Goal: Information Seeking & Learning: Learn about a topic

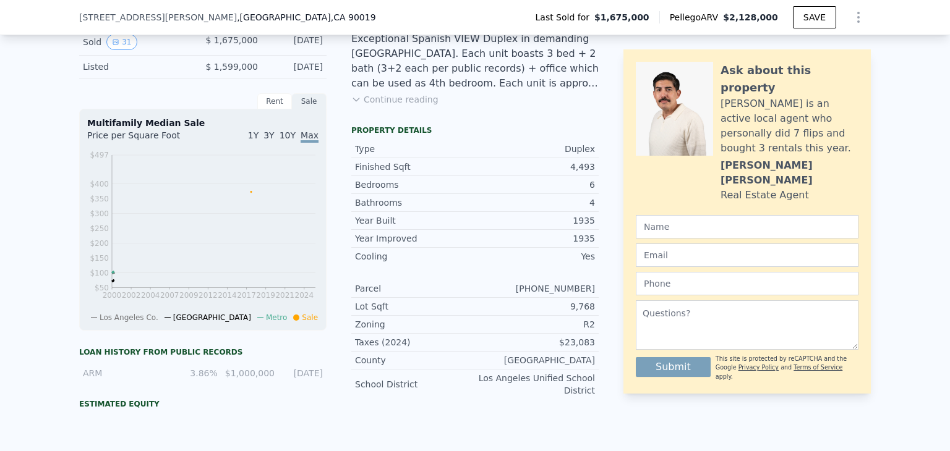
scroll to position [366, 0]
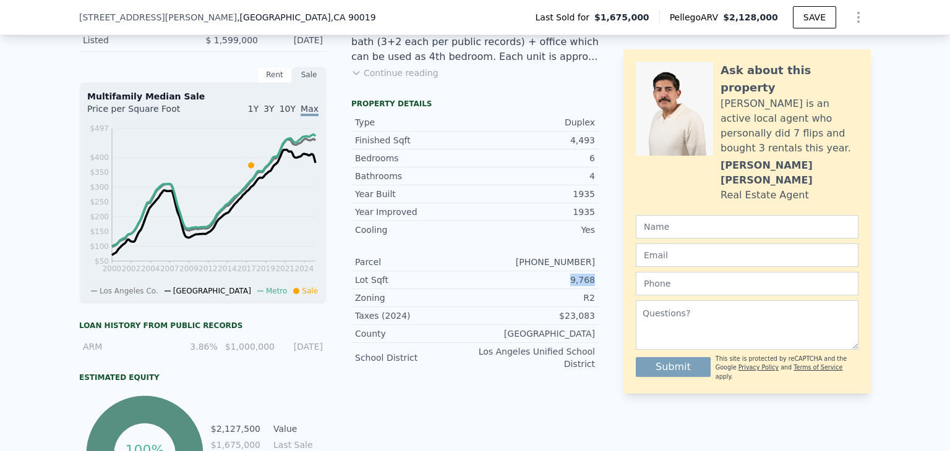
drag, startPoint x: 552, startPoint y: 281, endPoint x: 590, endPoint y: 292, distance: 40.7
click at [590, 289] on div "Lot Sqft 9,768" at bounding box center [474, 280] width 247 height 18
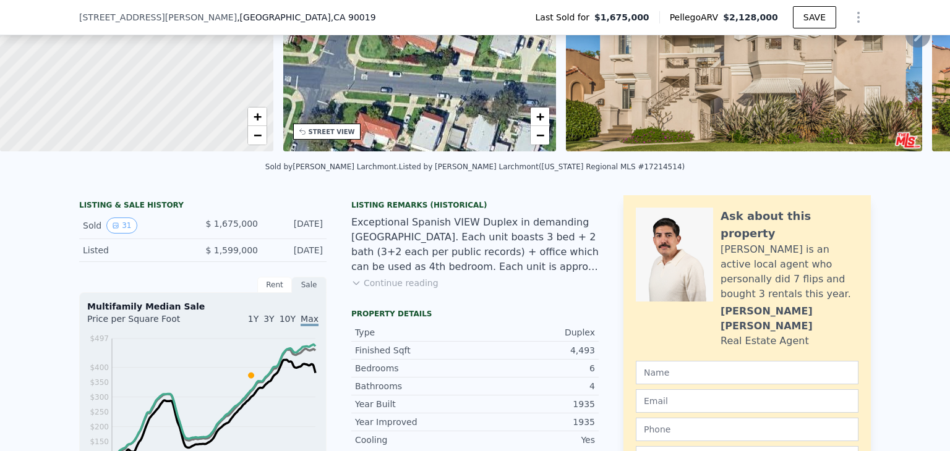
scroll to position [247, 0]
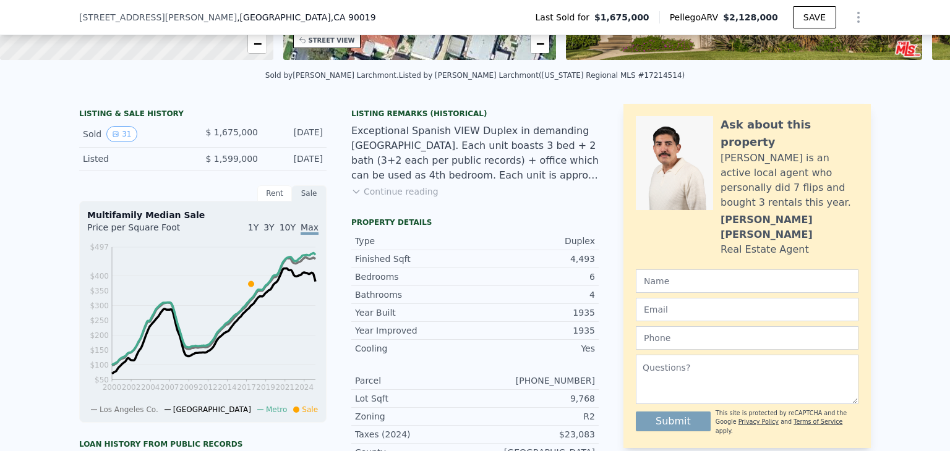
click at [472, 209] on div "Listing Remarks (Historical) Exceptional Spanish VIEW Duplex in demanding Longw…" at bounding box center [474, 161] width 247 height 104
click at [465, 200] on div "Listing Remarks (Historical) Exceptional Spanish VIEW Duplex in demanding Longw…" at bounding box center [474, 161] width 247 height 104
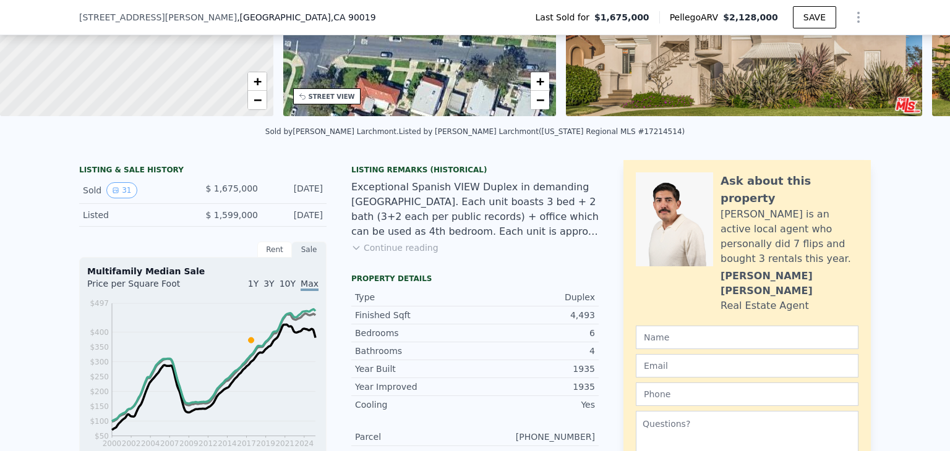
scroll to position [124, 0]
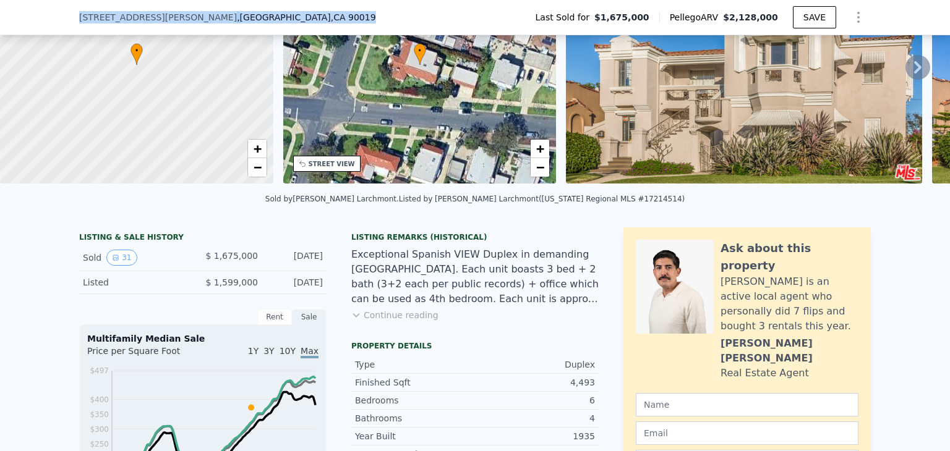
drag, startPoint x: 285, startPoint y: 13, endPoint x: 65, endPoint y: 33, distance: 221.0
click at [65, 33] on div "1258 Keniston Ave , Los Angeles , CA 90019 Last Sold for $1,675,000 Pellego ARV…" at bounding box center [475, 17] width 950 height 35
drag, startPoint x: 183, startPoint y: 9, endPoint x: 163, endPoint y: 14, distance: 21.0
click at [237, 14] on span ", Los Angeles , CA 90019" at bounding box center [306, 17] width 139 height 12
drag, startPoint x: 191, startPoint y: 18, endPoint x: 284, endPoint y: 9, distance: 93.8
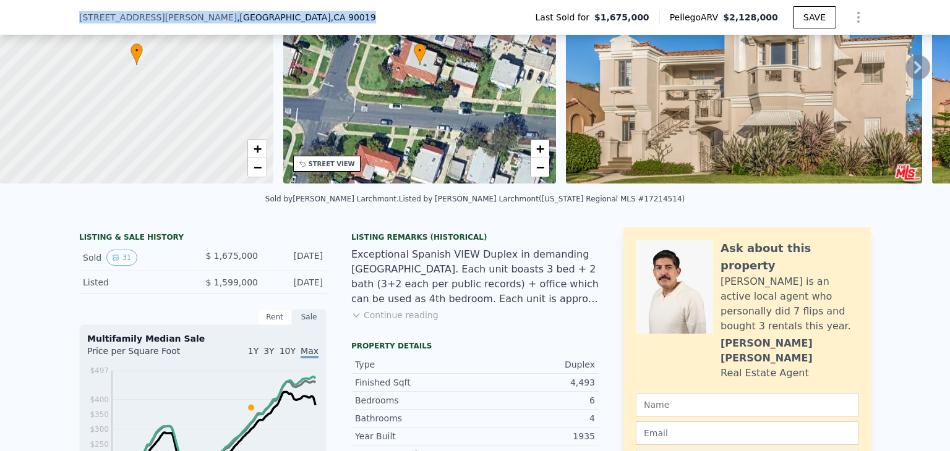
click at [284, 9] on div "1258 Keniston Ave , Los Angeles , CA 90019 Last Sold for $1,675,000 Pellego ARV…" at bounding box center [474, 17] width 791 height 35
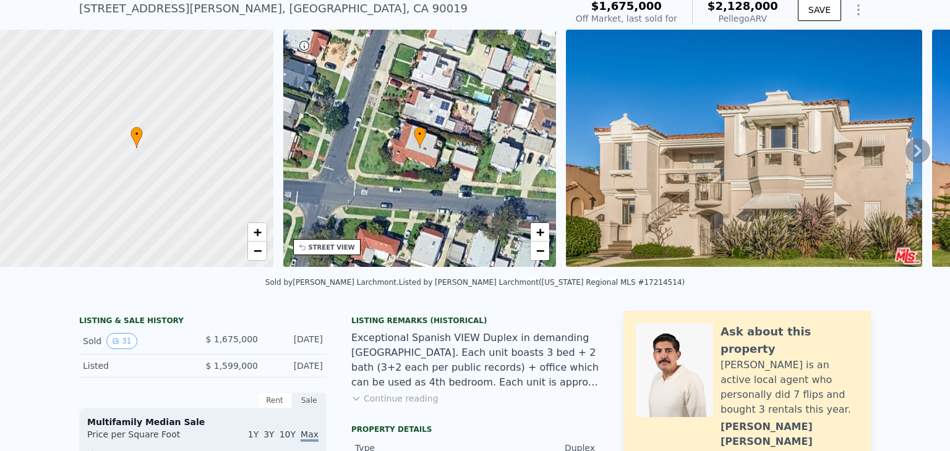
scroll to position [4, 0]
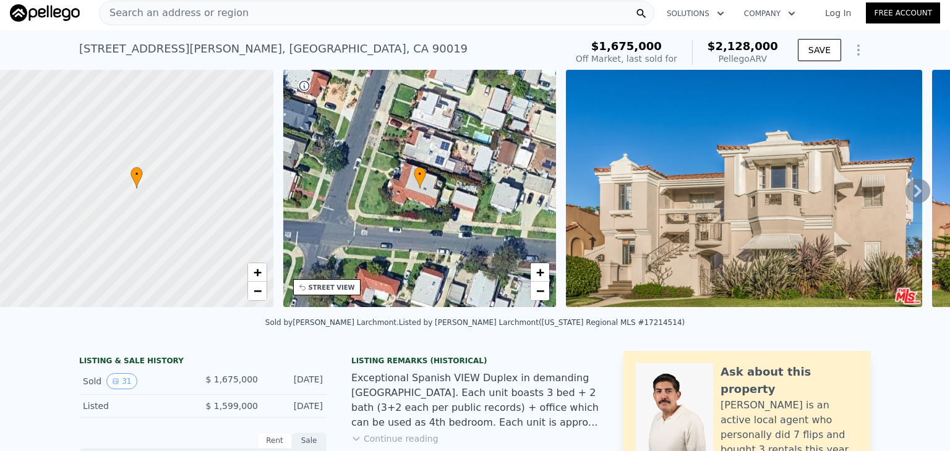
click at [234, 17] on div "Search an address or region" at bounding box center [376, 13] width 555 height 25
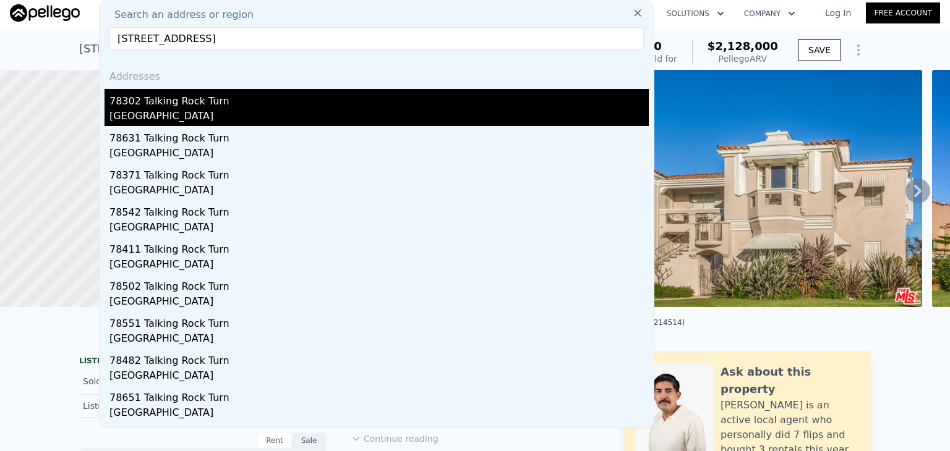
type input "78302 Talking Rock Turn, La Quinta, CA 92253"
click at [226, 107] on div "78302 Talking Rock Turn" at bounding box center [378, 99] width 539 height 20
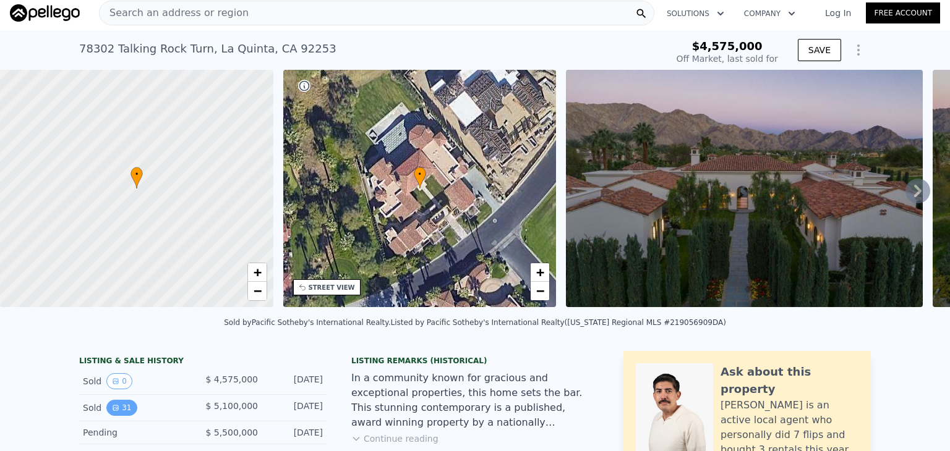
click at [121, 414] on button "31" at bounding box center [121, 408] width 30 height 16
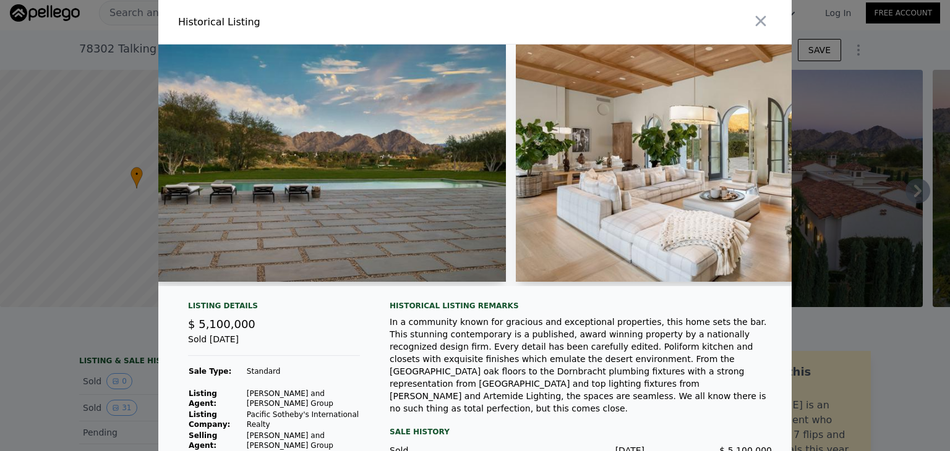
scroll to position [0, 2909]
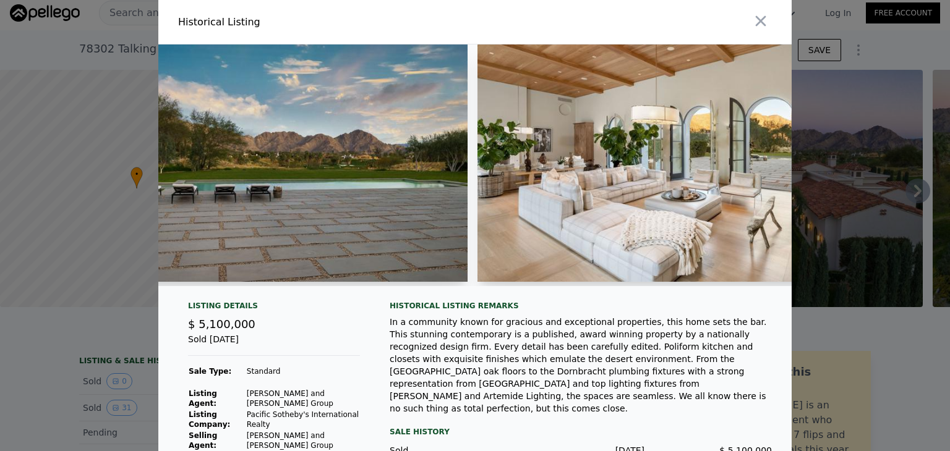
click at [601, 169] on img at bounding box center [655, 163] width 356 height 237
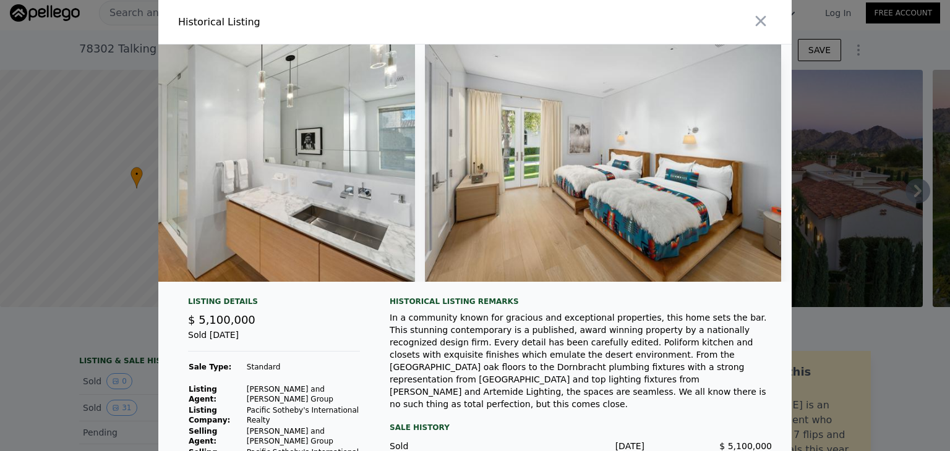
scroll to position [0, 10651]
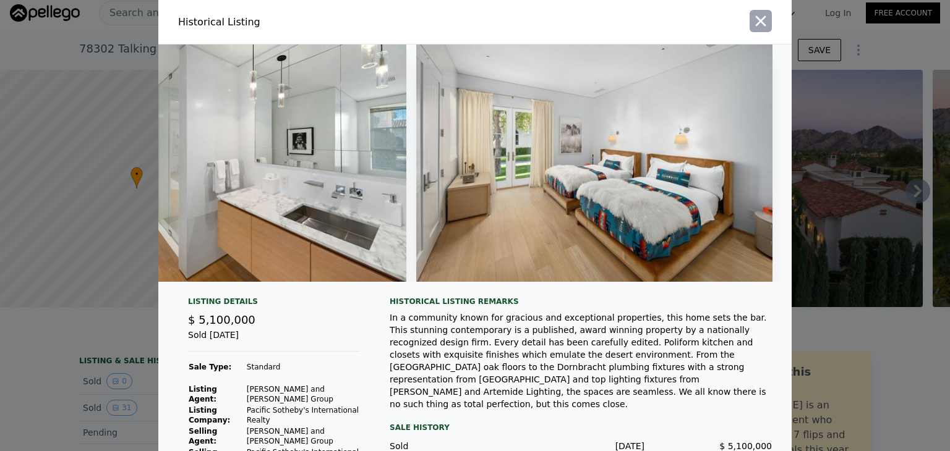
click at [757, 25] on icon "button" at bounding box center [760, 20] width 17 height 17
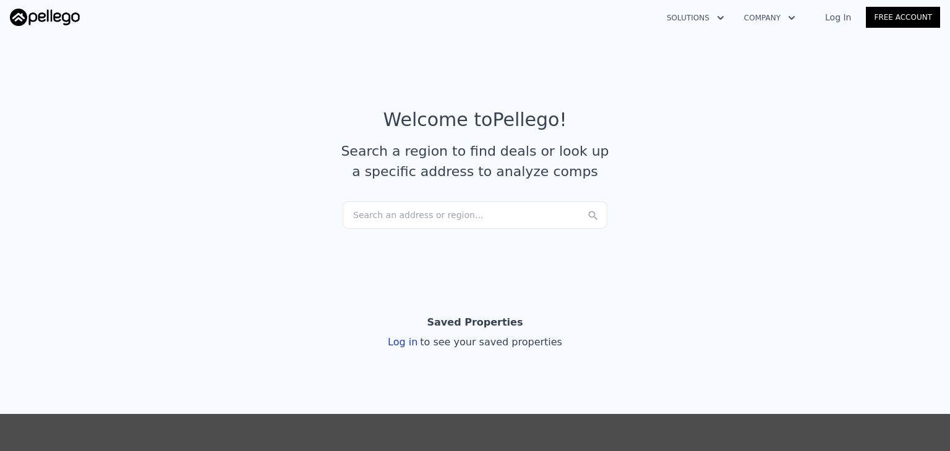
click at [449, 216] on div "Search an address or region..." at bounding box center [475, 215] width 265 height 27
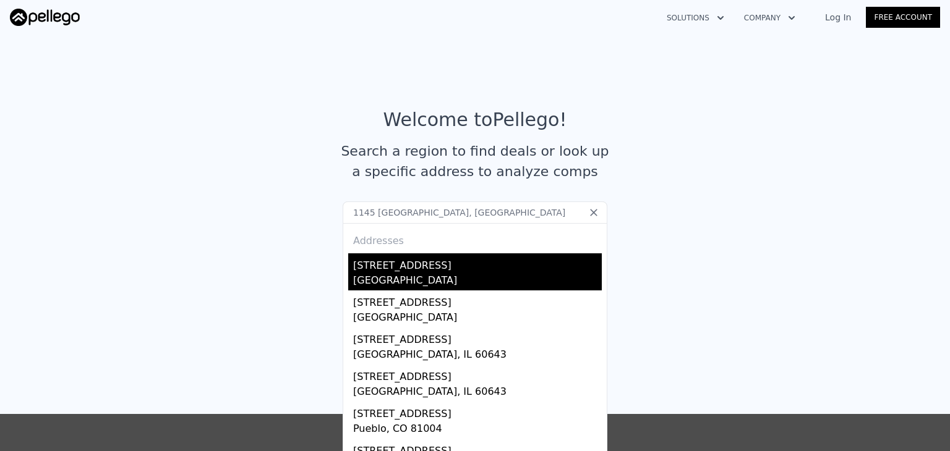
type input "1145 longwood, los"
click at [417, 265] on div "1145 Longwood Avenue" at bounding box center [477, 264] width 249 height 20
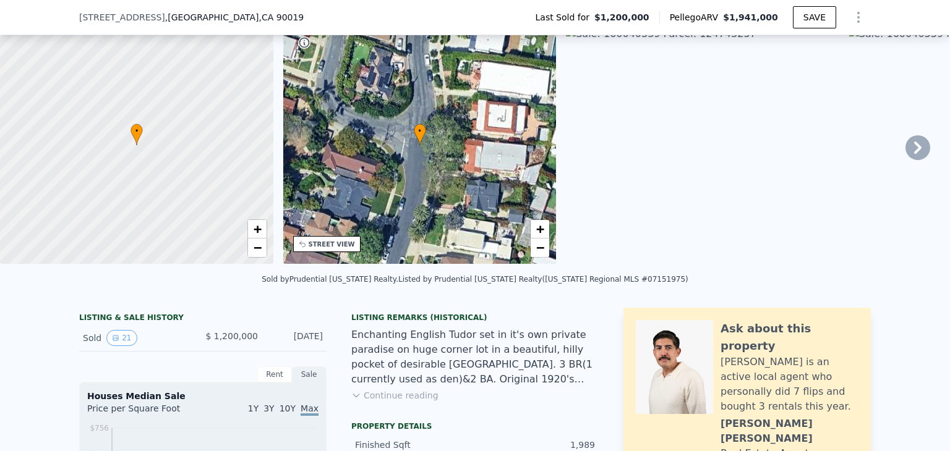
scroll to position [366, 0]
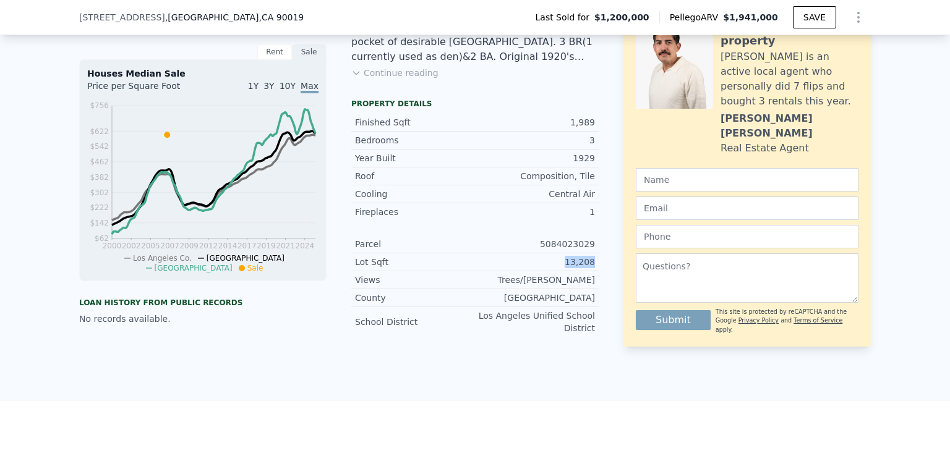
drag, startPoint x: 561, startPoint y: 271, endPoint x: 596, endPoint y: 269, distance: 34.7
click at [596, 269] on div "LISTING & SALE HISTORY Sold 21 $ 1,200,000 Feb 11, 2007 Rent Sale Rent over tim…" at bounding box center [474, 166] width 791 height 362
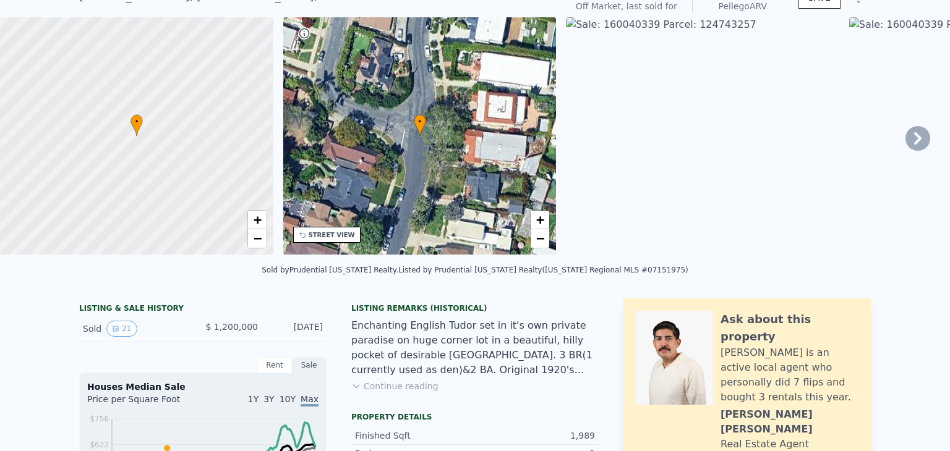
scroll to position [4, 0]
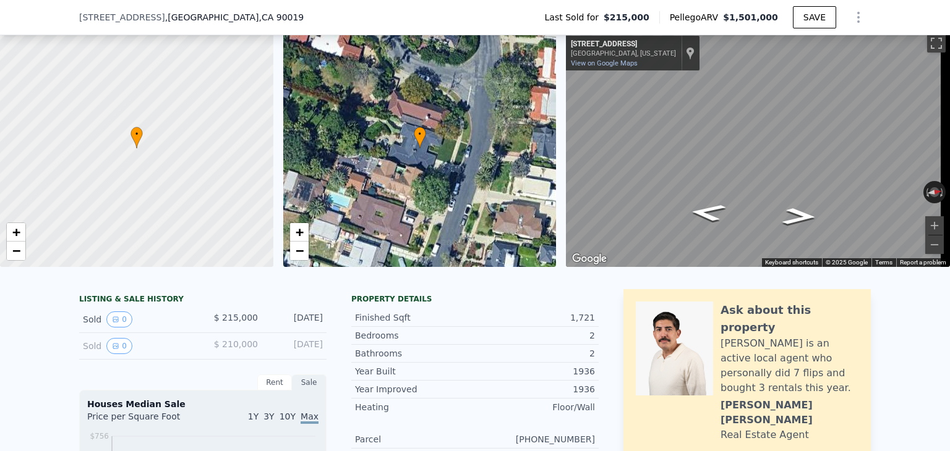
scroll to position [181, 0]
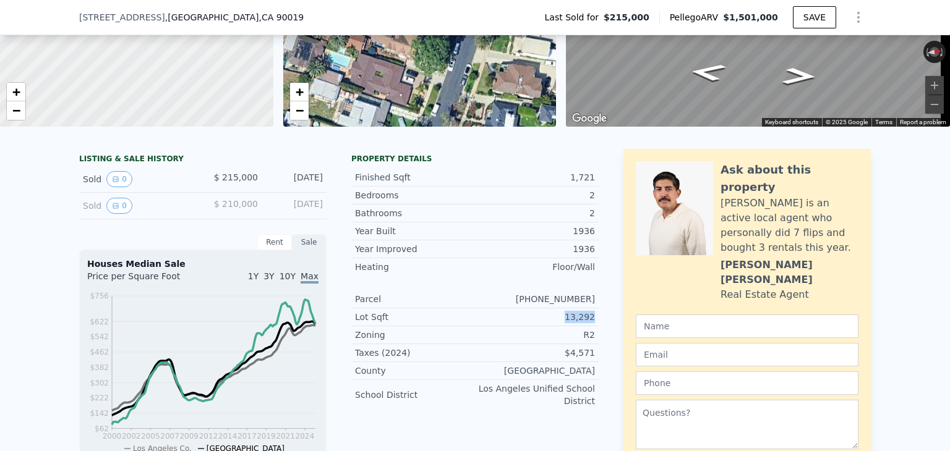
drag, startPoint x: 559, startPoint y: 324, endPoint x: 595, endPoint y: 327, distance: 36.0
click at [595, 327] on div "LISTING & SALE HISTORY Sold 0 $ 215,000 May 1, 1996 Sold 0 $ 210,000 Aug 15, 19…" at bounding box center [474, 416] width 791 height 535
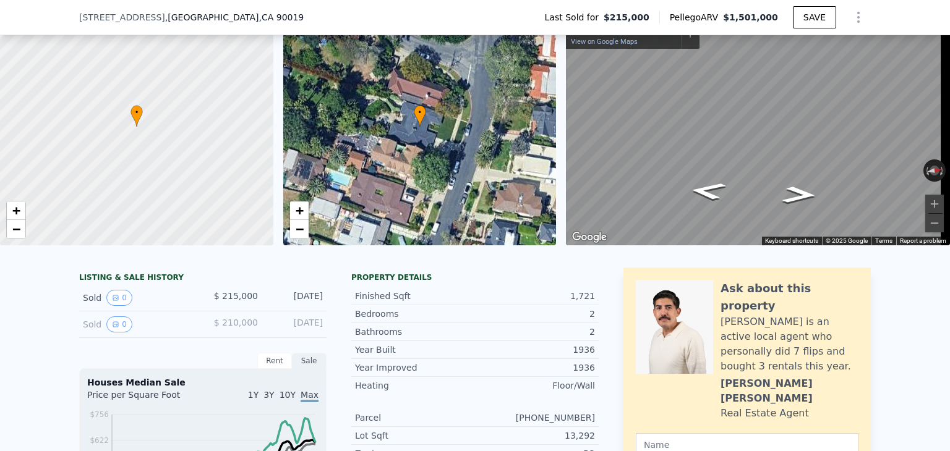
scroll to position [4, 0]
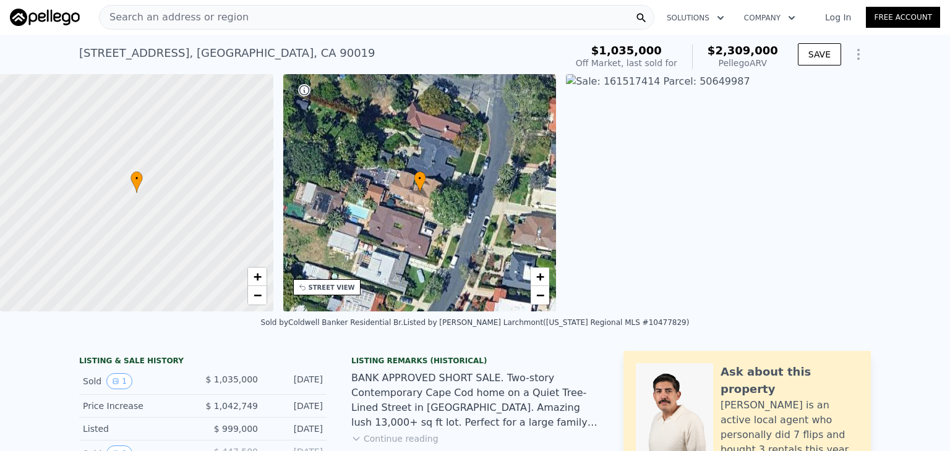
scroll to position [242, 0]
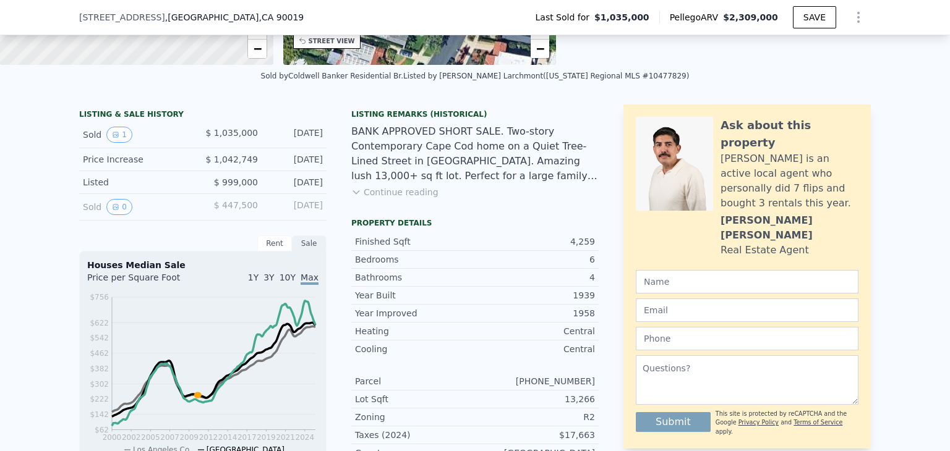
drag, startPoint x: 376, startPoint y: 150, endPoint x: 480, endPoint y: 206, distance: 118.1
click at [480, 206] on div "Listing Remarks (Historical) BANK APPROVED SHORT SALE. Two-story Contemporary C…" at bounding box center [474, 161] width 247 height 104
click at [468, 184] on div "BANK APPROVED SHORT SALE. Two-story Contemporary Cape Cod home on a Quiet Tree-…" at bounding box center [474, 153] width 247 height 59
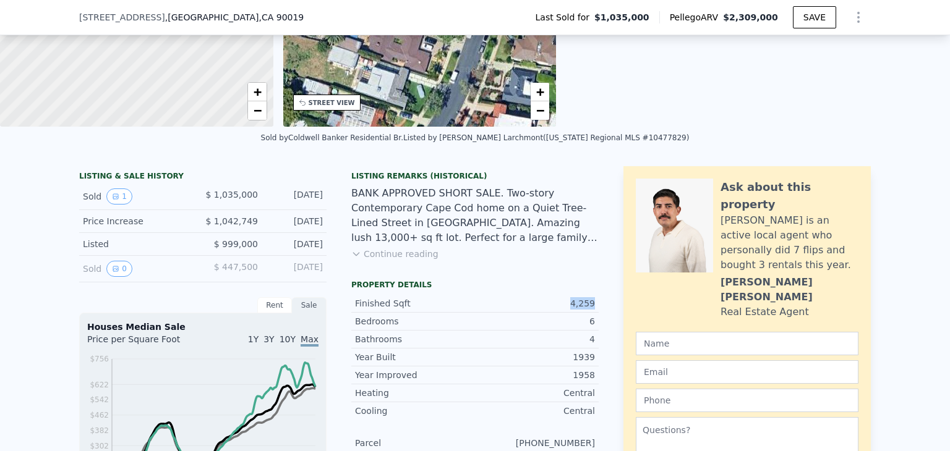
drag, startPoint x: 567, startPoint y: 313, endPoint x: 591, endPoint y: 314, distance: 24.1
click at [591, 313] on div "Finished Sqft 4,259" at bounding box center [474, 304] width 247 height 18
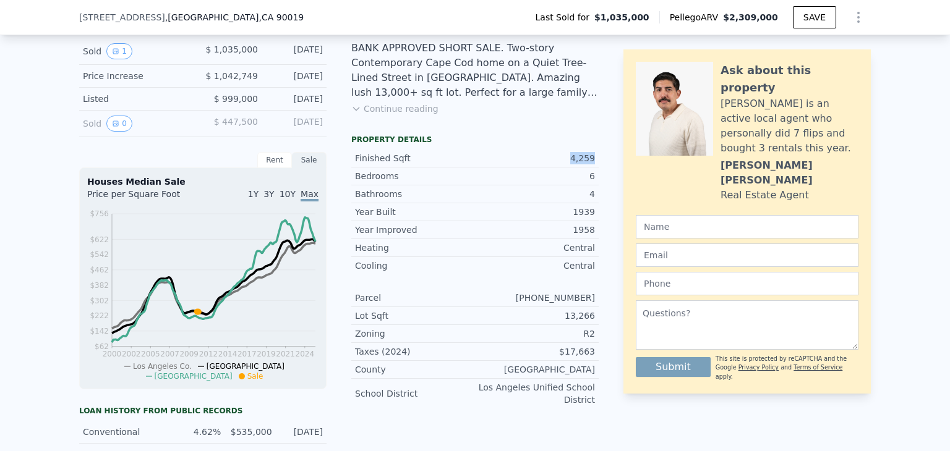
scroll to position [366, 0]
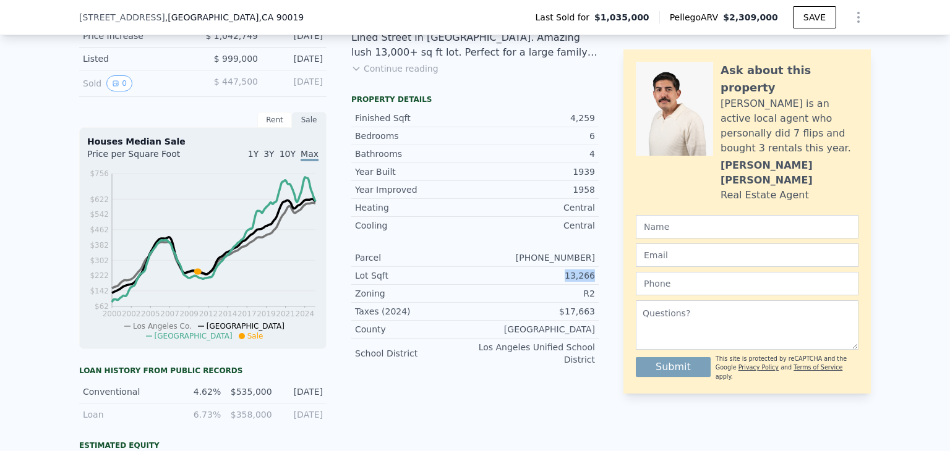
drag, startPoint x: 565, startPoint y: 282, endPoint x: 592, endPoint y: 283, distance: 27.2
click at [592, 283] on div "Lot Sqft 13,266" at bounding box center [474, 276] width 247 height 18
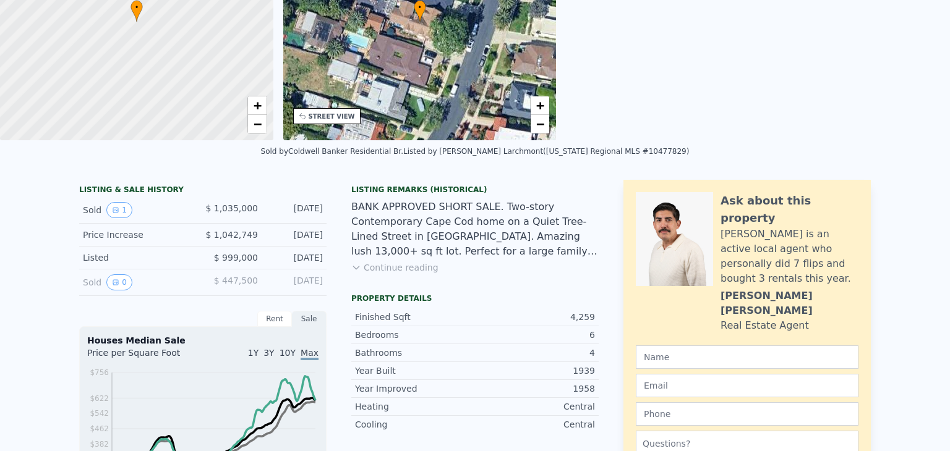
scroll to position [4, 0]
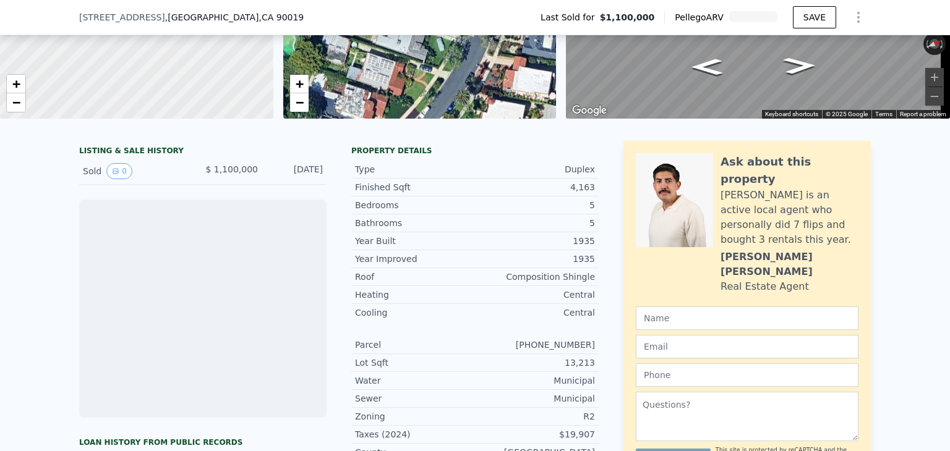
scroll to position [242, 0]
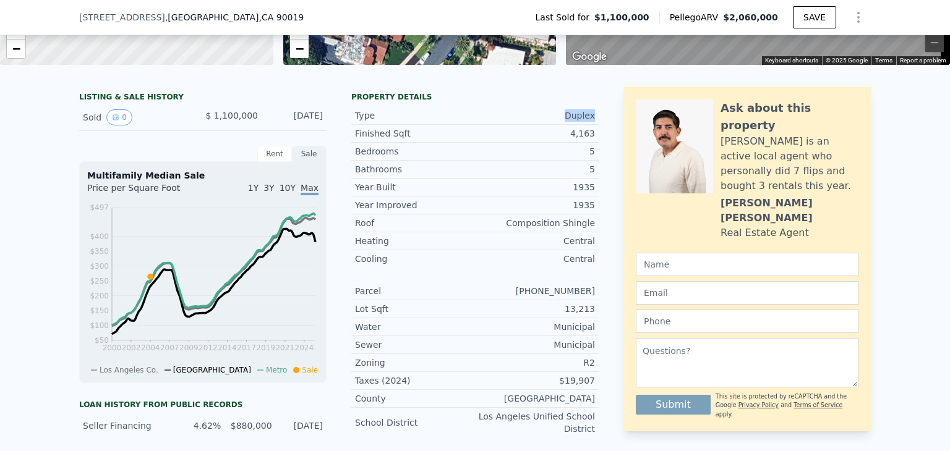
drag, startPoint x: 563, startPoint y: 127, endPoint x: 591, endPoint y: 124, distance: 28.0
click at [591, 124] on div "Type Duplex" at bounding box center [474, 116] width 247 height 18
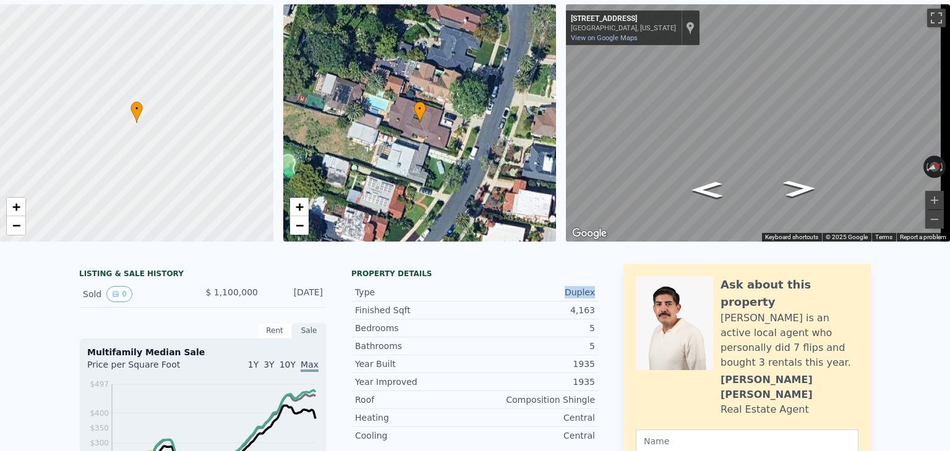
scroll to position [0, 0]
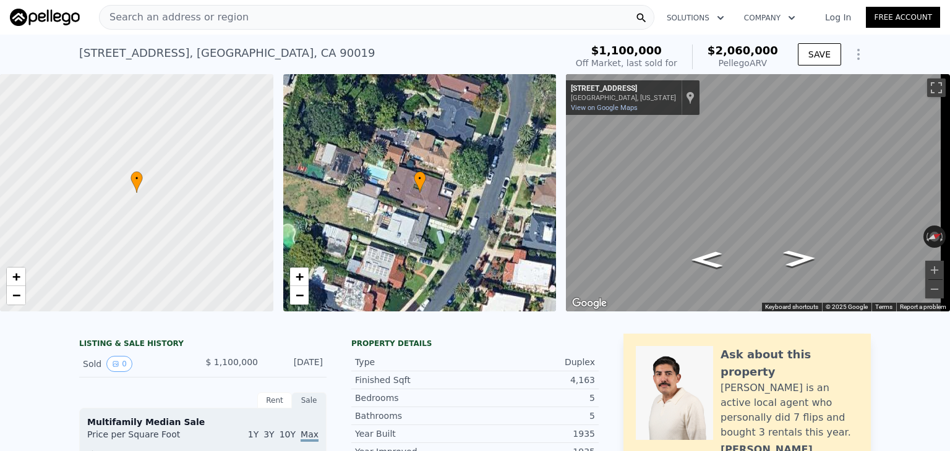
click at [276, 21] on div "Search an address or region" at bounding box center [376, 17] width 555 height 25
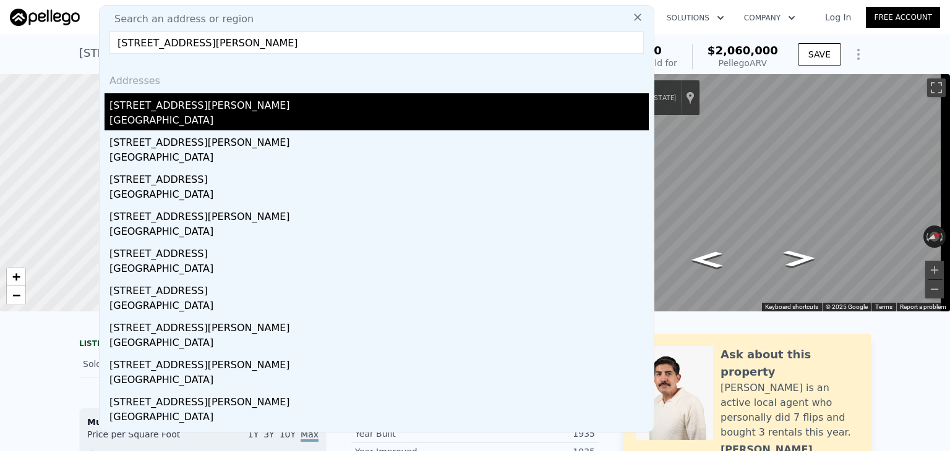
type input "[STREET_ADDRESS][PERSON_NAME]"
click at [223, 116] on div "[GEOGRAPHIC_DATA]" at bounding box center [378, 121] width 539 height 17
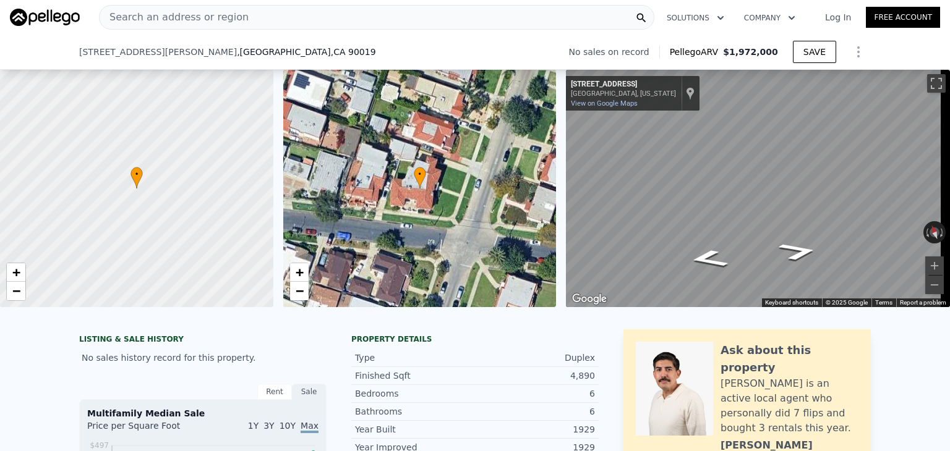
scroll to position [181, 0]
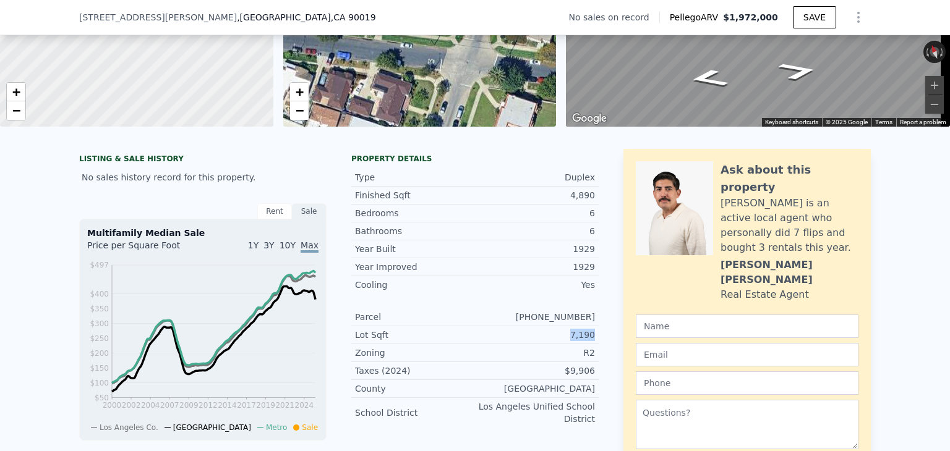
drag, startPoint x: 569, startPoint y: 343, endPoint x: 589, endPoint y: 344, distance: 19.8
click at [589, 341] on div "7,190" at bounding box center [535, 335] width 120 height 12
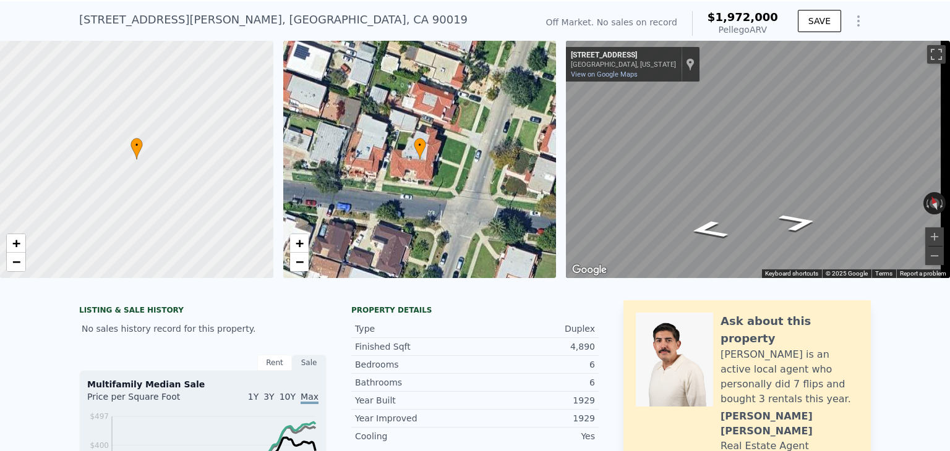
scroll to position [4, 0]
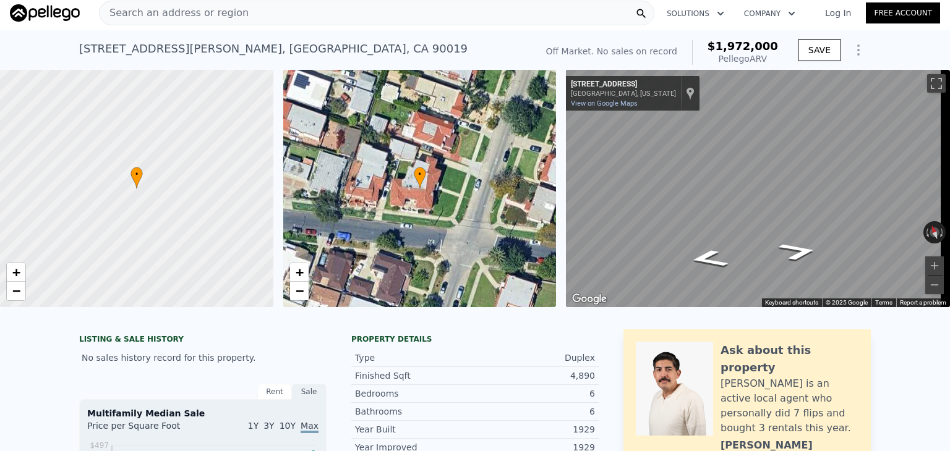
click at [278, 11] on div "Search an address or region" at bounding box center [376, 13] width 555 height 25
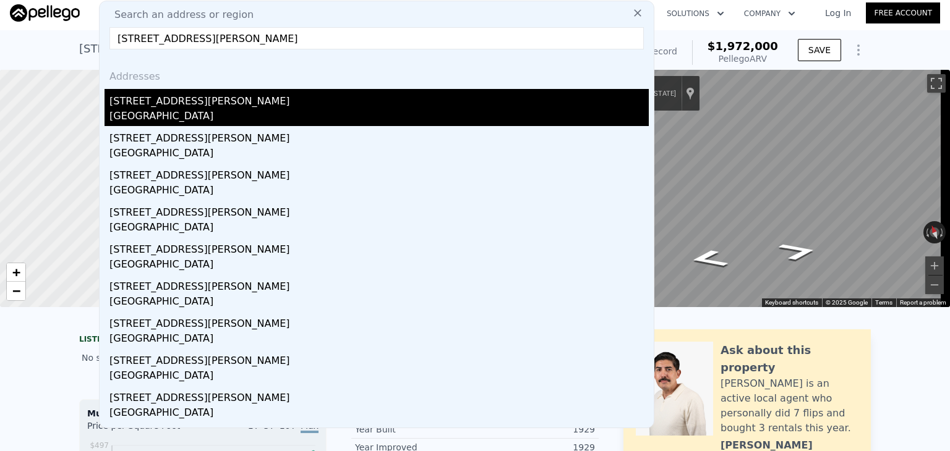
type input "[STREET_ADDRESS][PERSON_NAME]"
click at [194, 115] on div "[GEOGRAPHIC_DATA]" at bounding box center [378, 117] width 539 height 17
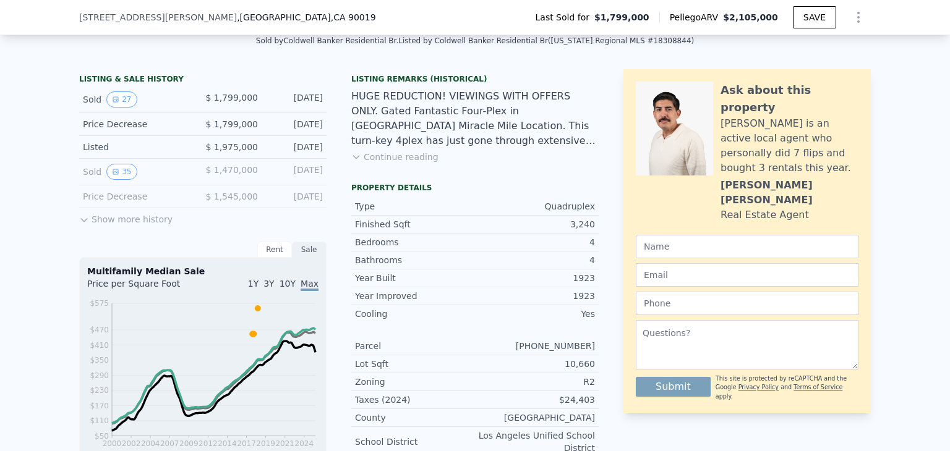
scroll to position [309, 0]
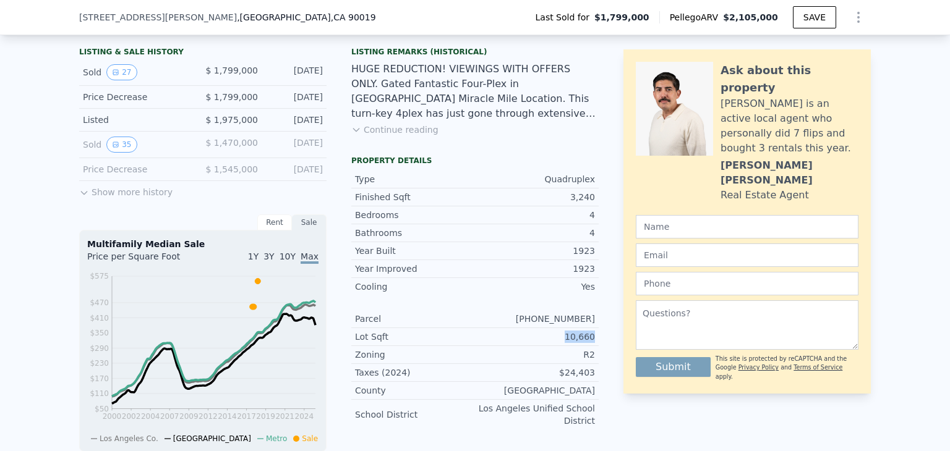
drag, startPoint x: 562, startPoint y: 347, endPoint x: 593, endPoint y: 344, distance: 31.1
click at [593, 344] on div "Lot Sqft 10,660" at bounding box center [474, 337] width 247 height 18
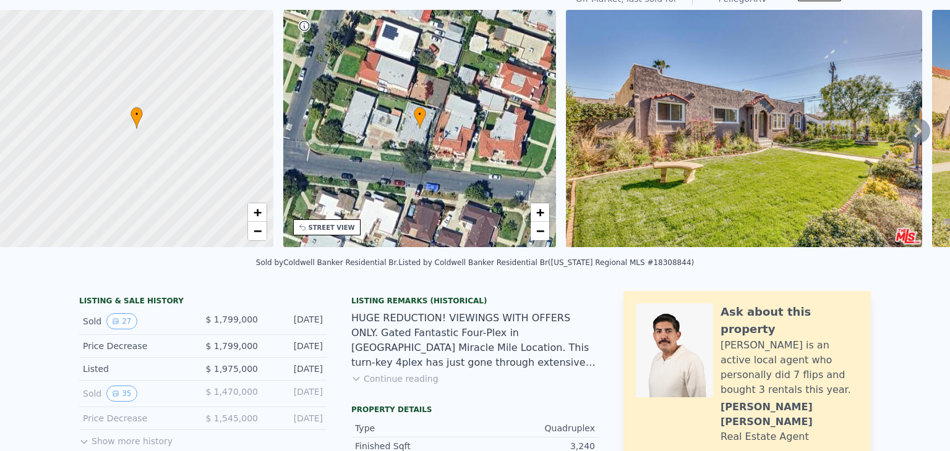
scroll to position [4, 0]
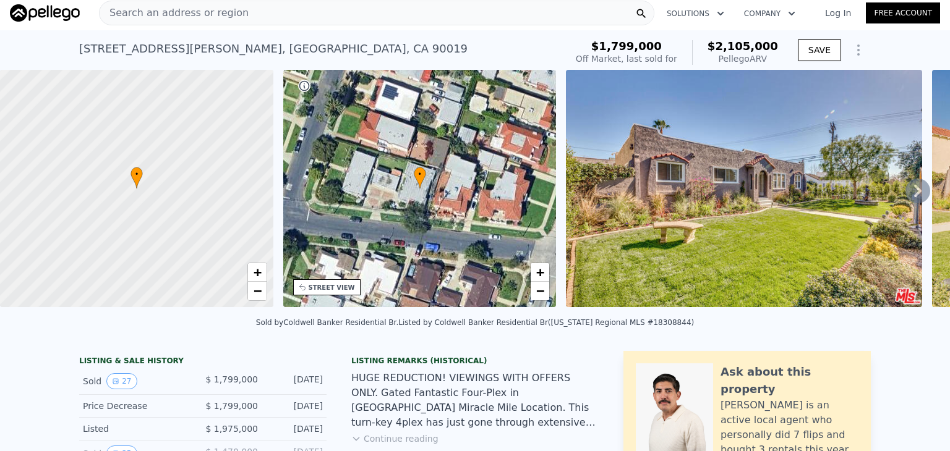
click at [293, 14] on div "Search an address or region" at bounding box center [376, 13] width 555 height 25
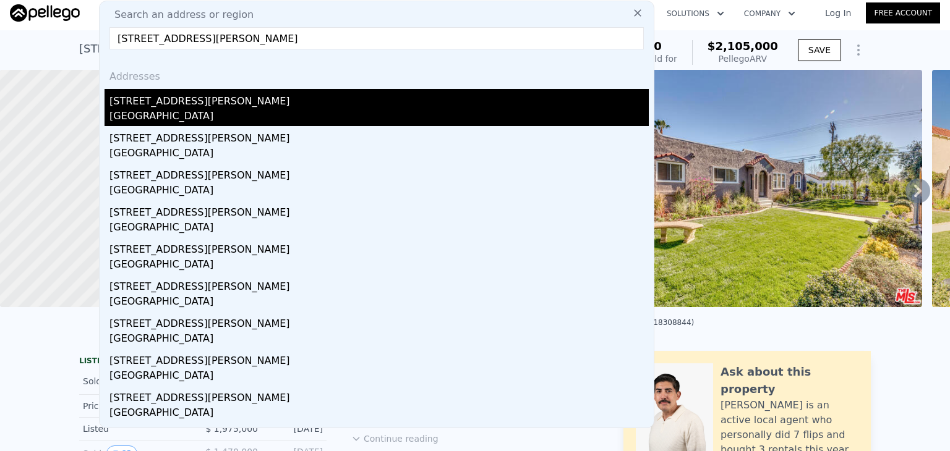
type input "[STREET_ADDRESS][PERSON_NAME]"
click at [187, 106] on div "[STREET_ADDRESS][PERSON_NAME]" at bounding box center [378, 99] width 539 height 20
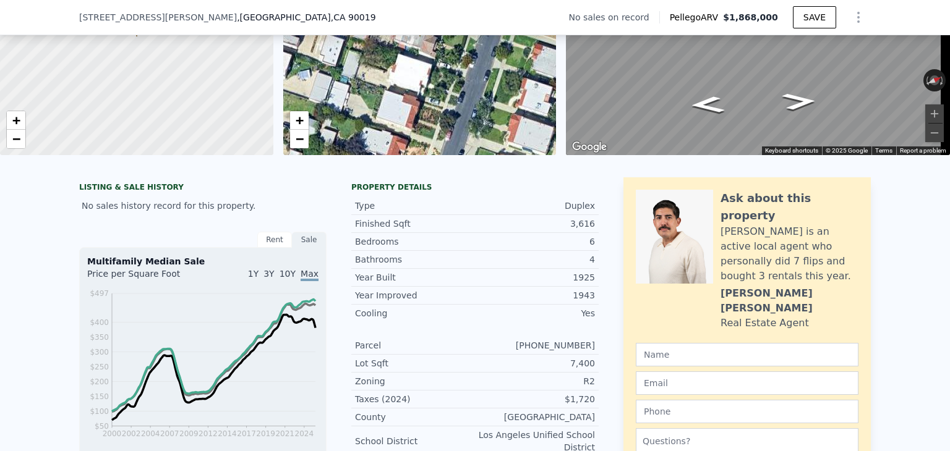
scroll to position [185, 0]
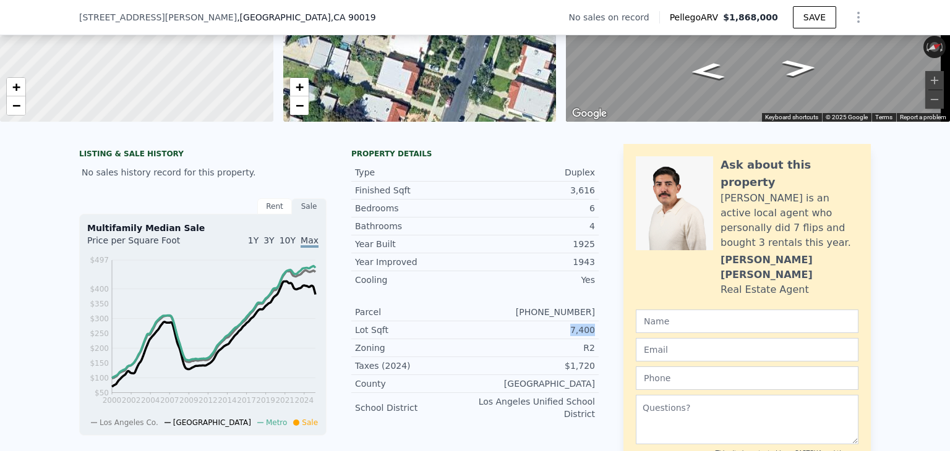
drag, startPoint x: 561, startPoint y: 337, endPoint x: 599, endPoint y: 342, distance: 37.4
click at [599, 342] on div "LISTING & SALE HISTORY No sales history record for this property. Rent Sale Ren…" at bounding box center [474, 391] width 791 height 494
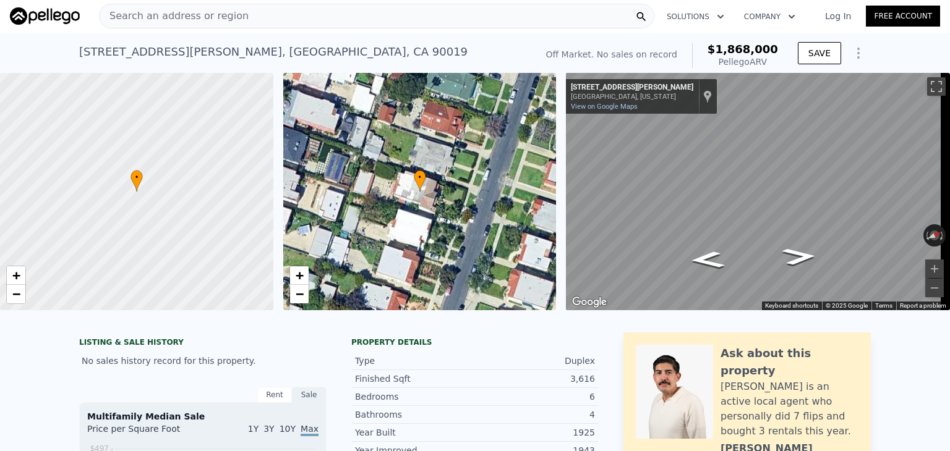
scroll to position [0, 0]
